Goal: Information Seeking & Learning: Find specific fact

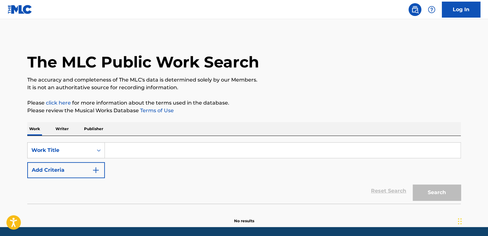
click at [154, 157] on input "Search Form" at bounding box center [282, 150] width 355 height 15
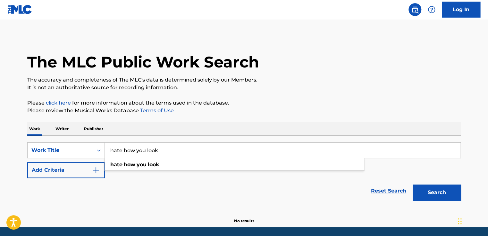
type input "hate how you look"
click at [79, 171] on button "Add Criteria" at bounding box center [66, 170] width 78 height 16
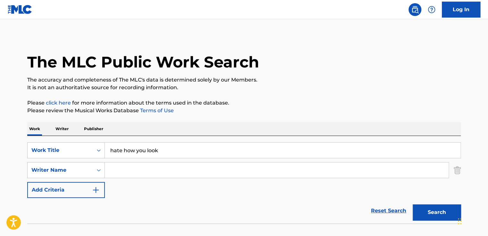
click at [130, 175] on input "Search Form" at bounding box center [276, 170] width 343 height 15
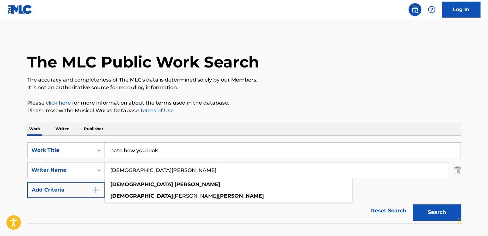
type input "[DEMOGRAPHIC_DATA][PERSON_NAME]"
click at [420, 213] on button "Search" at bounding box center [436, 213] width 48 height 16
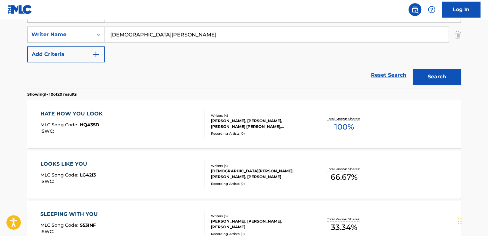
scroll to position [136, 0]
click at [259, 123] on div "[PERSON_NAME], [PERSON_NAME], [PERSON_NAME] [PERSON_NAME], [PERSON_NAME]" at bounding box center [259, 125] width 97 height 12
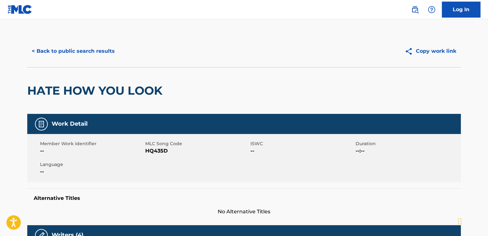
click at [75, 47] on button "< Back to public search results" at bounding box center [73, 51] width 92 height 16
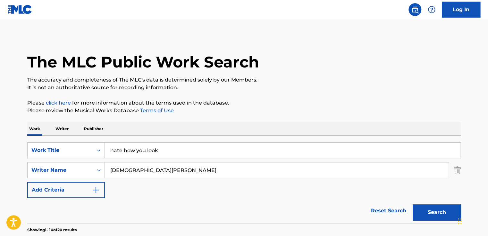
click at [165, 148] on input "hate how you look" at bounding box center [282, 150] width 355 height 15
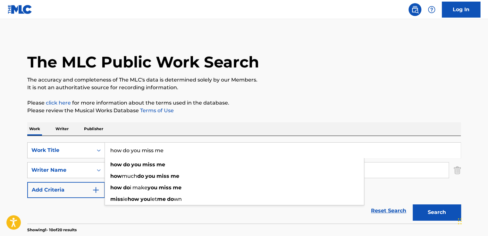
type input "how do you miss me"
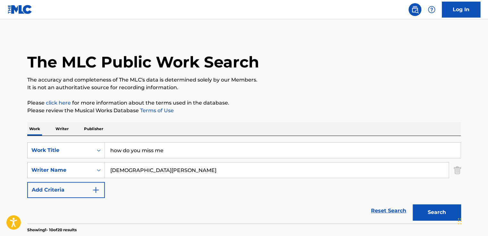
click at [382, 172] on input "[DEMOGRAPHIC_DATA][PERSON_NAME]" at bounding box center [276, 170] width 343 height 15
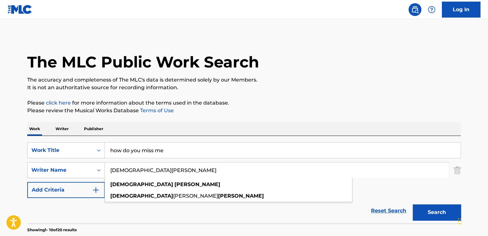
click at [382, 172] on input "[DEMOGRAPHIC_DATA][PERSON_NAME]" at bounding box center [276, 170] width 343 height 15
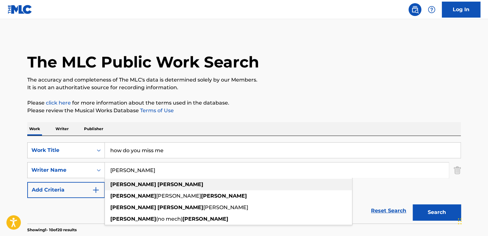
type input "[PERSON_NAME]"
click at [301, 186] on div "[PERSON_NAME]" at bounding box center [228, 185] width 247 height 12
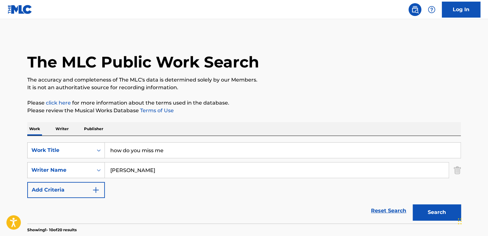
click at [436, 219] on button "Search" at bounding box center [436, 213] width 48 height 16
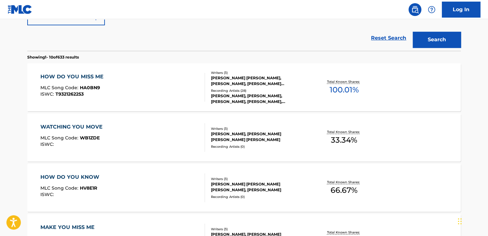
scroll to position [170, 0]
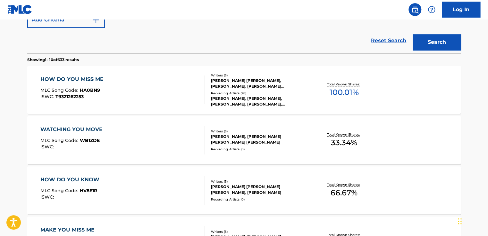
click at [232, 74] on div "Writers ( 3 )" at bounding box center [259, 75] width 97 height 5
